Goal: Information Seeking & Learning: Check status

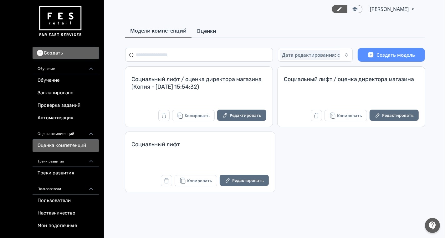
click at [202, 33] on span "Оценки" at bounding box center [206, 31] width 20 height 8
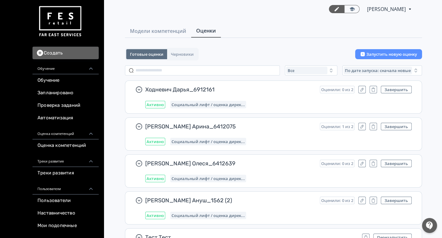
scroll to position [34, 0]
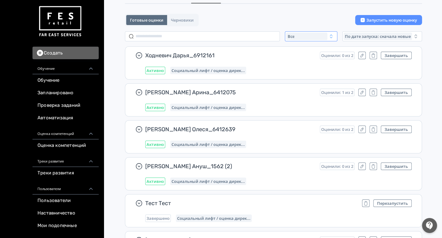
click at [300, 33] on div "Все" at bounding box center [306, 37] width 41 height 8
click at [300, 62] on span "Активные" at bounding box center [304, 62] width 23 height 6
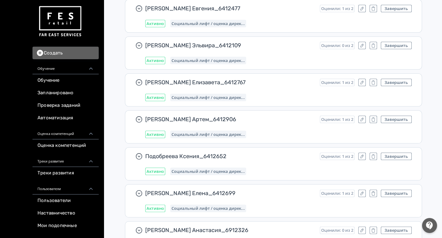
scroll to position [642, 0]
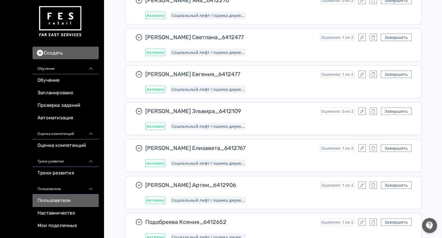
click at [55, 194] on link "Пользователи" at bounding box center [66, 200] width 66 height 13
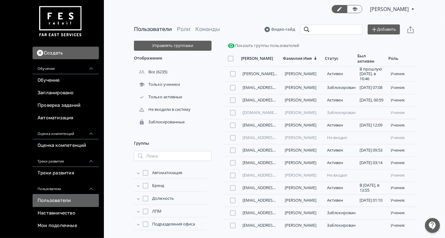
click at [317, 29] on input "search" at bounding box center [331, 29] width 63 height 10
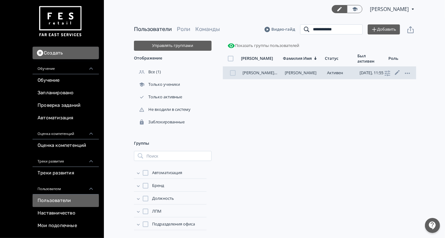
type input "**********"
click at [265, 70] on div "[PERSON_NAME][EMAIL_ADDRESS][DOMAIN_NAME] [PERSON_NAME][DATE], 11:55 ученик" at bounding box center [319, 73] width 193 height 13
click at [265, 73] on link "[PERSON_NAME][EMAIL_ADDRESS][DOMAIN_NAME]" at bounding box center [291, 73] width 98 height 6
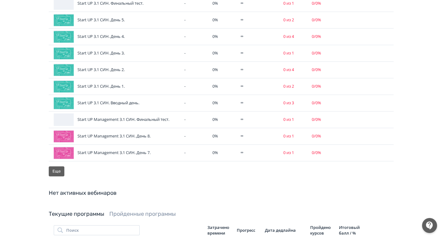
scroll to position [488, 0]
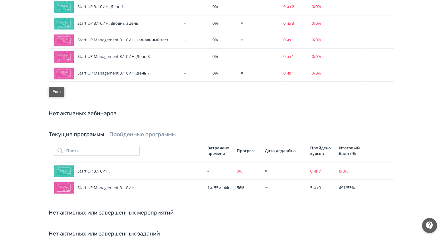
click at [57, 87] on button "Еще" at bounding box center [57, 92] width 16 height 10
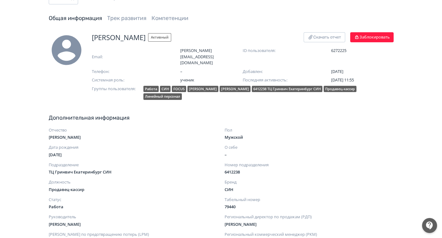
scroll to position [0, 0]
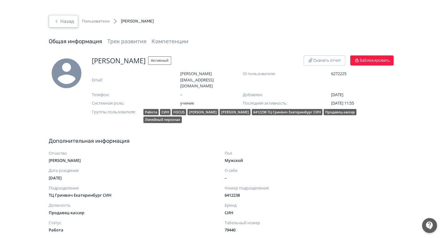
click at [71, 27] on button "Назад" at bounding box center [63, 21] width 29 height 13
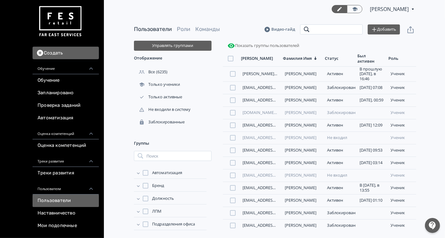
click at [338, 33] on input "search" at bounding box center [331, 29] width 63 height 10
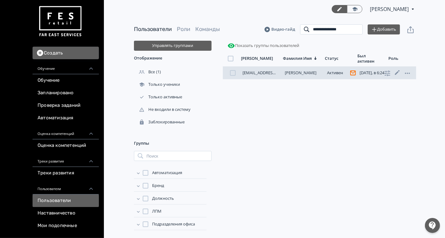
type input "**********"
click at [263, 71] on link "[EMAIL_ADDRESS][DOMAIN_NAME]" at bounding box center [275, 73] width 66 height 6
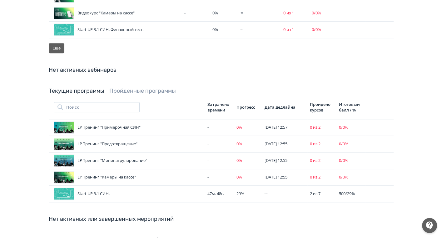
scroll to position [572, 0]
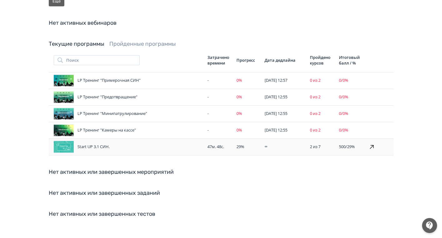
click at [375, 143] on icon at bounding box center [372, 147] width 8 height 8
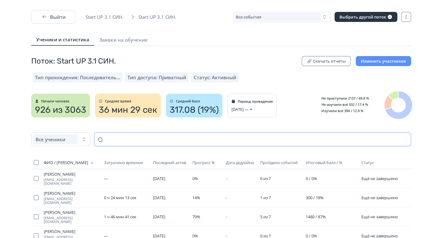
click at [145, 137] on input "text" at bounding box center [252, 139] width 317 height 14
paste input "**********"
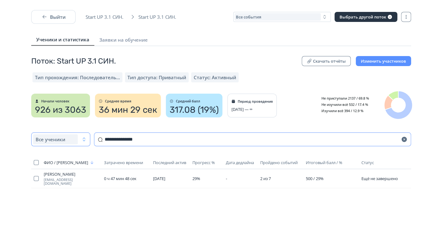
drag, startPoint x: 102, startPoint y: 145, endPoint x: 80, endPoint y: 144, distance: 21.3
click at [80, 144] on div "**********" at bounding box center [221, 139] width 380 height 14
type input "**********"
click at [280, 18] on div "Все события" at bounding box center [278, 17] width 86 height 8
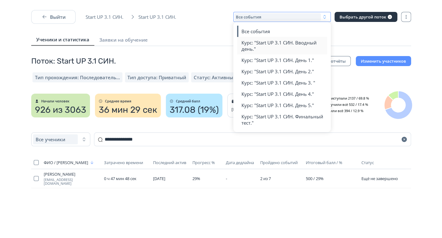
click at [261, 45] on span "Курс: "Start UP 3.1 СИН. Вводный день."" at bounding box center [283, 45] width 82 height 13
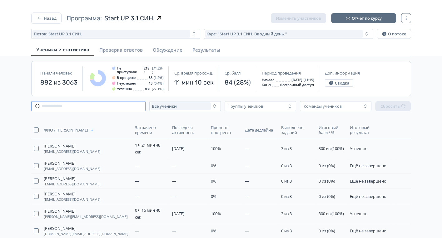
click at [95, 104] on input "text" at bounding box center [88, 106] width 115 height 10
paste input "**********"
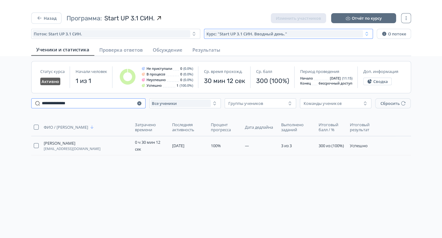
type input "**********"
click at [256, 33] on span "Курс: "Start UP 3.1 СИН. Вводный день."" at bounding box center [247, 33] width 81 height 5
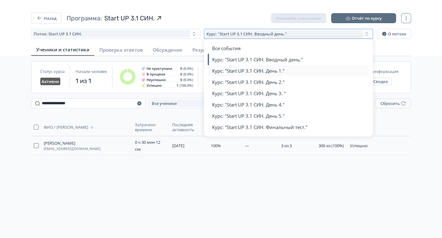
click at [260, 71] on span "Курс: "Start UP 3.1 СИН. День 1."" at bounding box center [248, 71] width 73 height 6
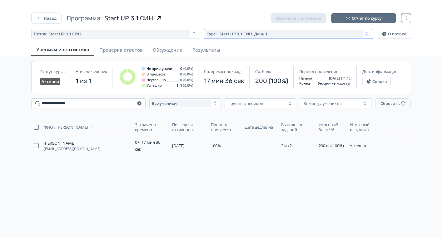
click at [260, 34] on span "Курс: "Start UP 3.1 СИН. День 1."" at bounding box center [239, 33] width 64 height 5
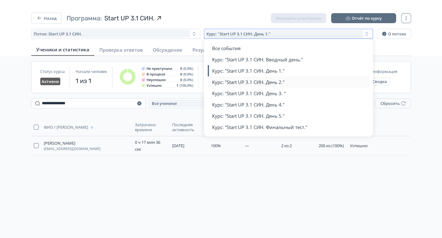
click at [254, 77] on button "Курс: "Start UP 3.1 СИН. День 2."" at bounding box center [289, 81] width 154 height 11
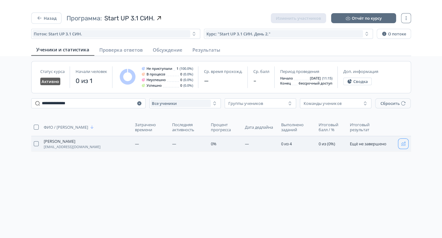
click at [401, 144] on button "button" at bounding box center [404, 144] width 10 height 10
click at [50, 18] on button "Назад" at bounding box center [46, 18] width 30 height 11
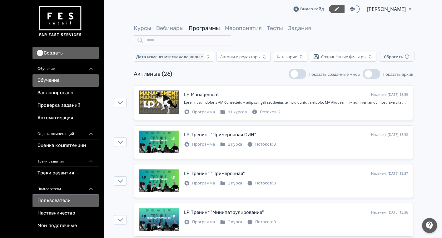
click at [62, 201] on link "Пользователи" at bounding box center [66, 200] width 66 height 13
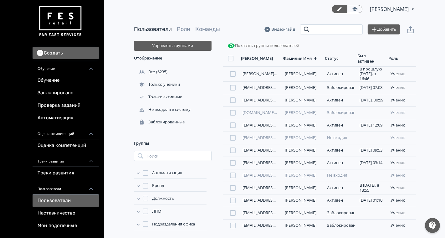
click at [329, 28] on input "search" at bounding box center [331, 29] width 63 height 10
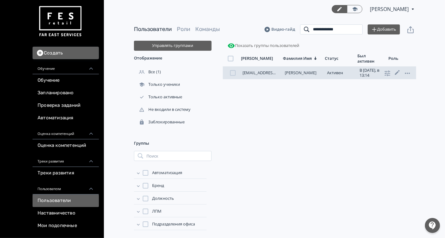
type input "**********"
click at [265, 74] on link "[EMAIL_ADDRESS][DOMAIN_NAME]" at bounding box center [275, 73] width 66 height 6
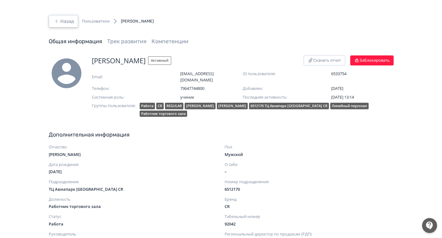
click at [70, 22] on button "Назад" at bounding box center [63, 21] width 29 height 13
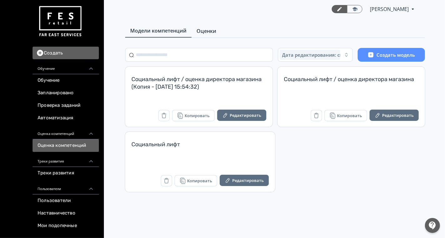
click at [208, 28] on span "Оценки" at bounding box center [206, 31] width 20 height 8
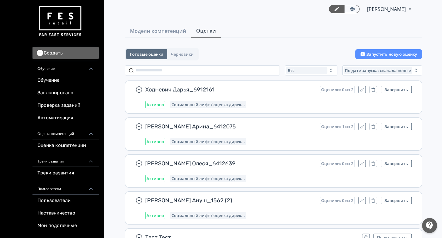
click at [305, 71] on div "Все" at bounding box center [306, 71] width 41 height 8
click at [296, 93] on span "Активные" at bounding box center [304, 96] width 23 height 6
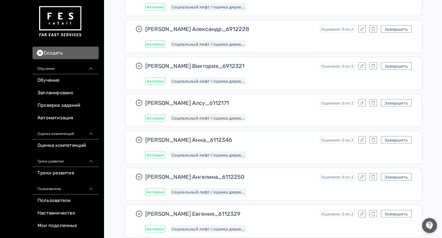
scroll to position [1181, 0]
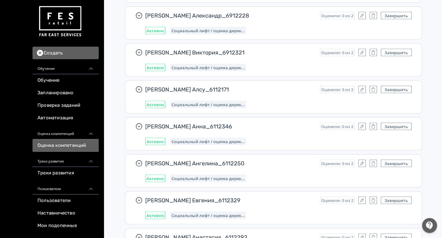
click at [58, 143] on link "Оценка компетенций" at bounding box center [66, 145] width 66 height 13
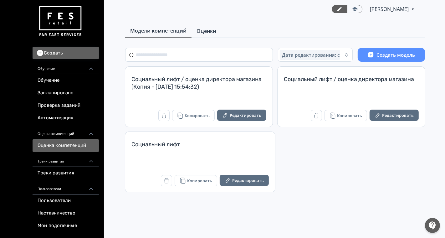
click at [204, 37] on link "Оценки" at bounding box center [206, 31] width 30 height 13
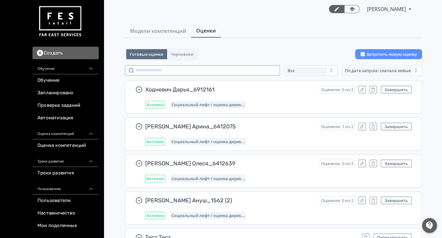
click at [190, 68] on input "text" at bounding box center [202, 70] width 155 height 10
paste input "**********"
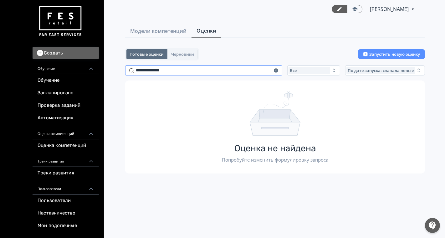
drag, startPoint x: 151, startPoint y: 70, endPoint x: 88, endPoint y: 69, distance: 63.2
click at [88, 69] on div "Создать Обучение Обучение Запланировано Проверка заданий Автоматизация Оценка к…" at bounding box center [222, 119] width 445 height 238
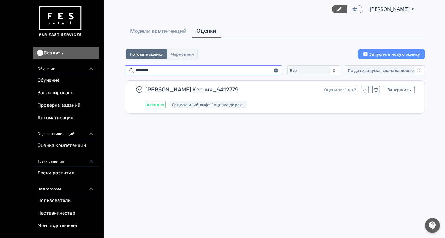
click at [166, 68] on input "********" at bounding box center [203, 70] width 157 height 10
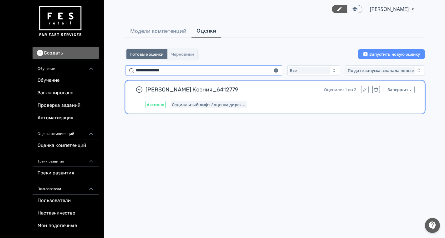
type input "**********"
click at [381, 104] on div "Активно Социальный лифт / оценка дирек..." at bounding box center [279, 105] width 269 height 8
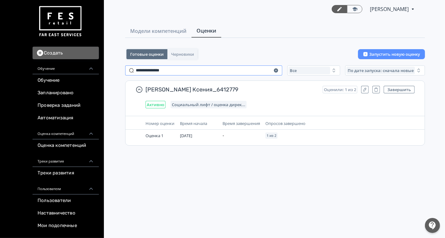
drag, startPoint x: 375, startPoint y: 89, endPoint x: 236, endPoint y: 72, distance: 139.9
click at [375, 89] on icon "button" at bounding box center [375, 89] width 5 height 5
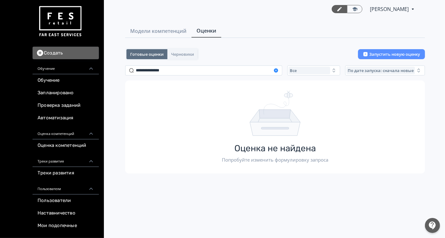
click at [275, 71] on icon "button" at bounding box center [276, 70] width 4 height 4
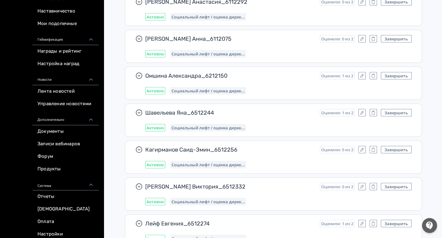
scroll to position [219, 0]
